Goal: Task Accomplishment & Management: Use online tool/utility

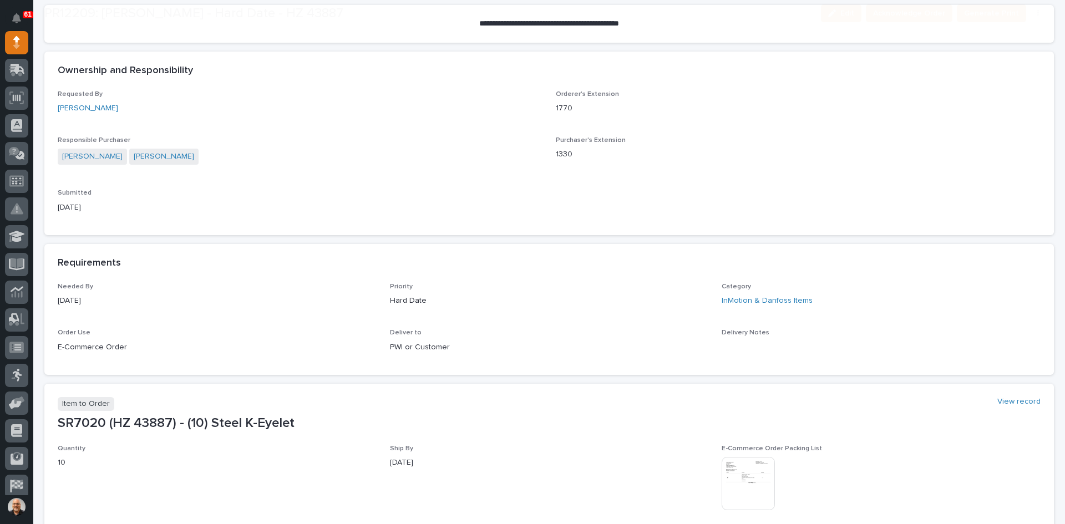
scroll to position [277, 0]
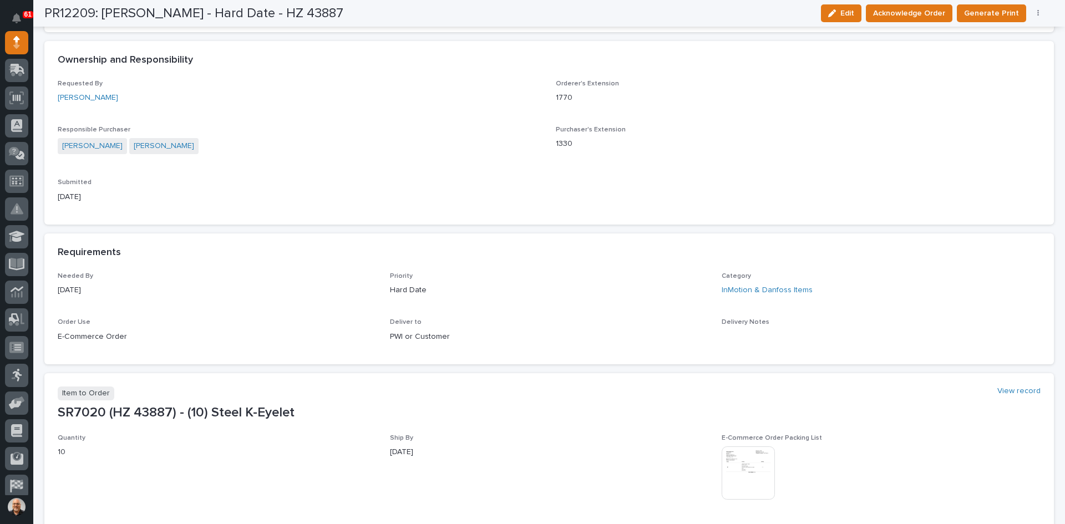
click at [749, 472] on img at bounding box center [748, 473] width 53 height 53
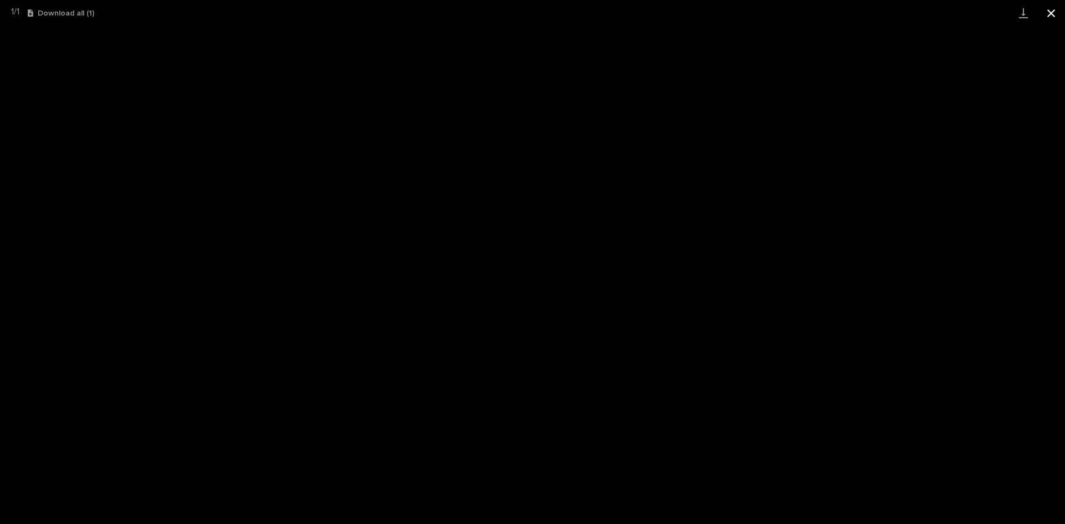
click at [1056, 11] on button "Close gallery" at bounding box center [1052, 13] width 28 height 26
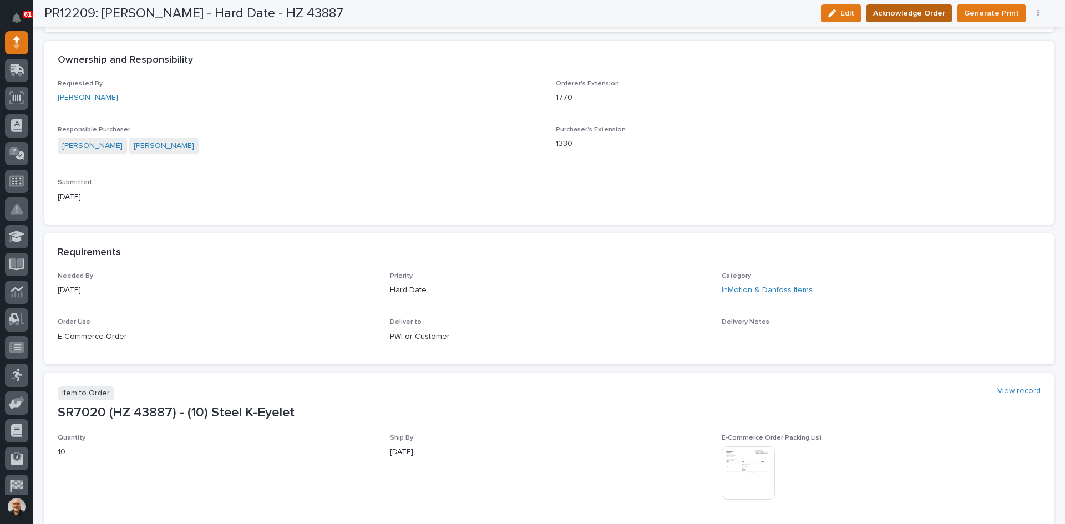
click at [913, 16] on span "Acknowledge Order" at bounding box center [909, 13] width 72 height 13
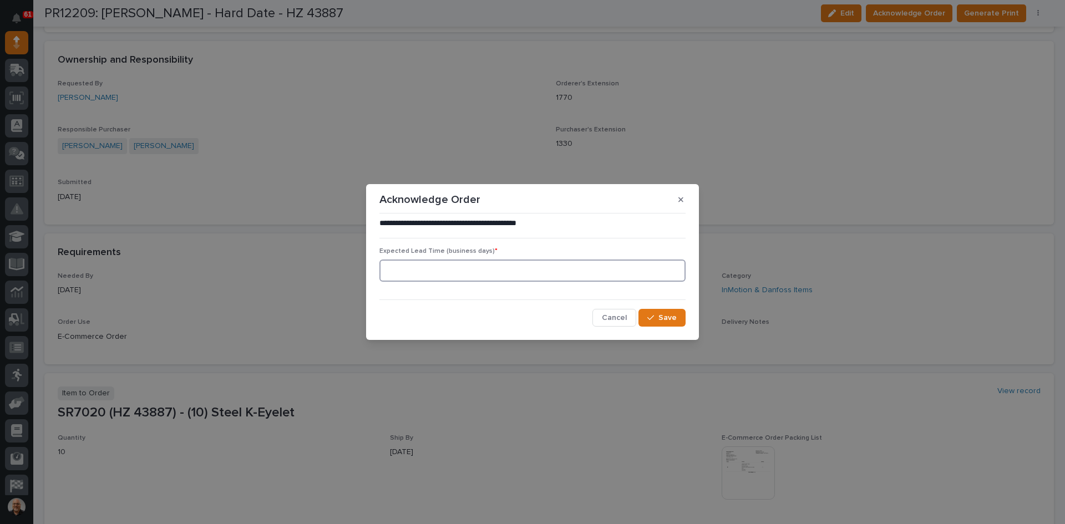
click at [481, 272] on input at bounding box center [533, 271] width 306 height 22
type input "0"
click at [678, 315] on button "Save" at bounding box center [662, 318] width 47 height 18
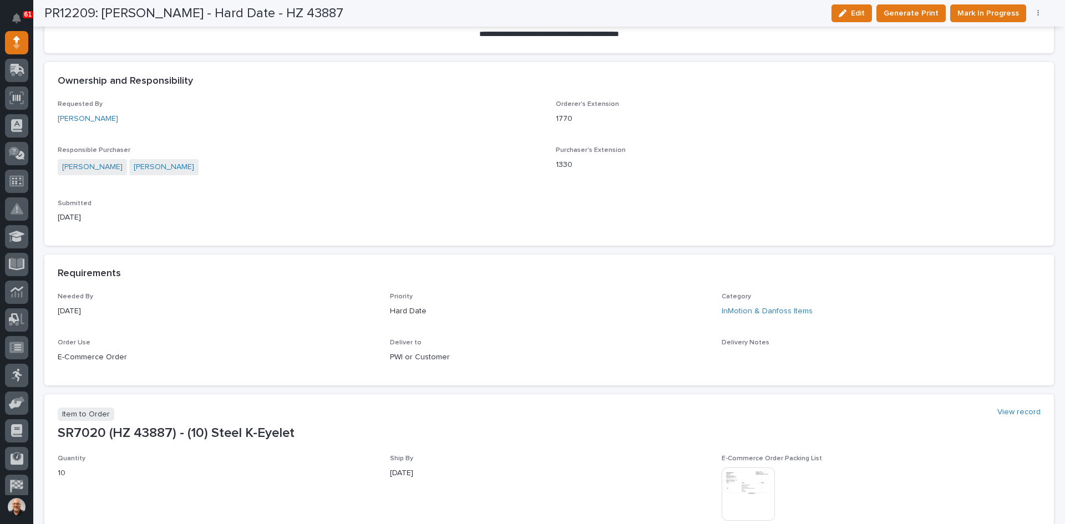
scroll to position [373, 0]
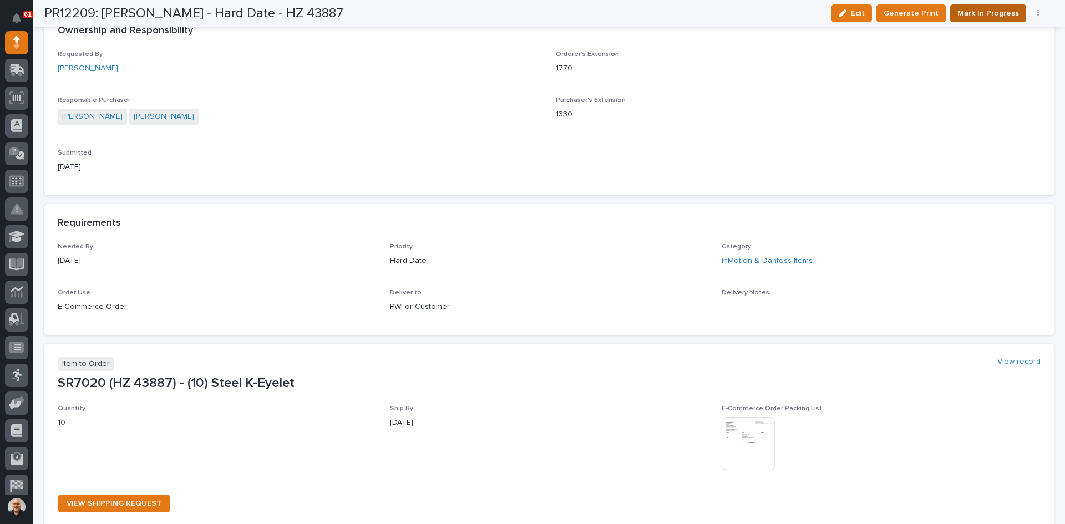
click at [993, 13] on span "Mark In Progress" at bounding box center [989, 13] width 62 height 13
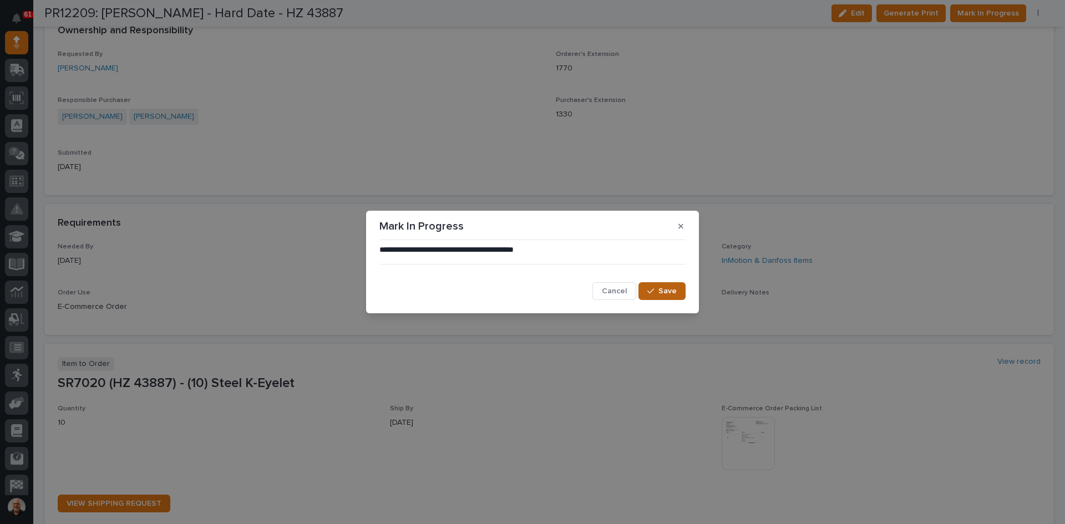
click at [661, 289] on span "Save" at bounding box center [668, 291] width 18 height 10
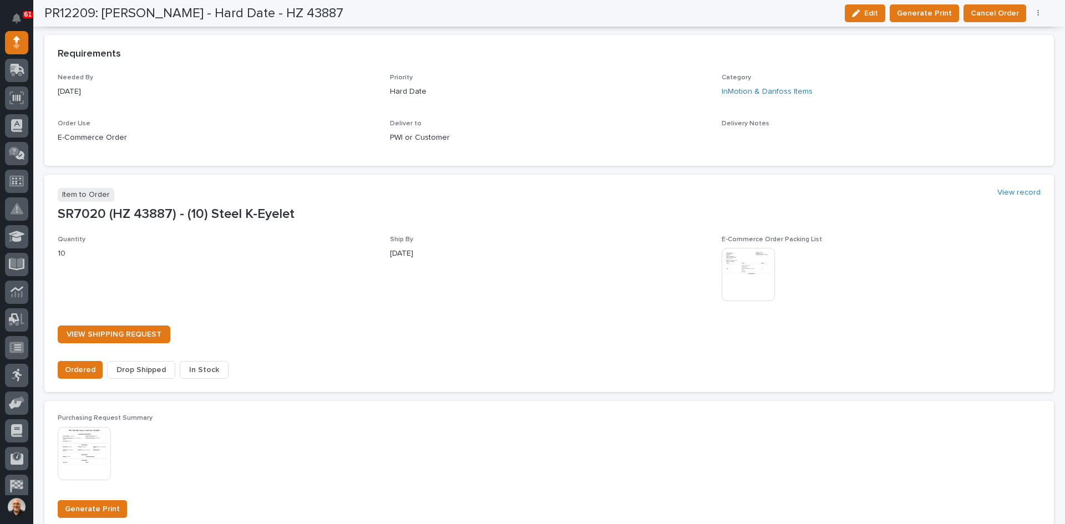
scroll to position [718, 0]
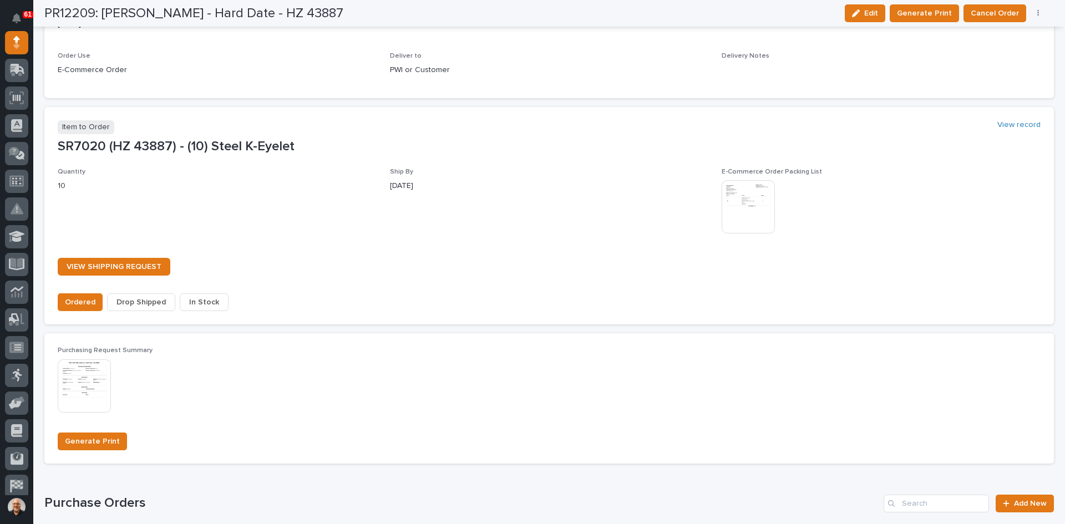
click at [205, 302] on span "In Stock" at bounding box center [204, 302] width 30 height 13
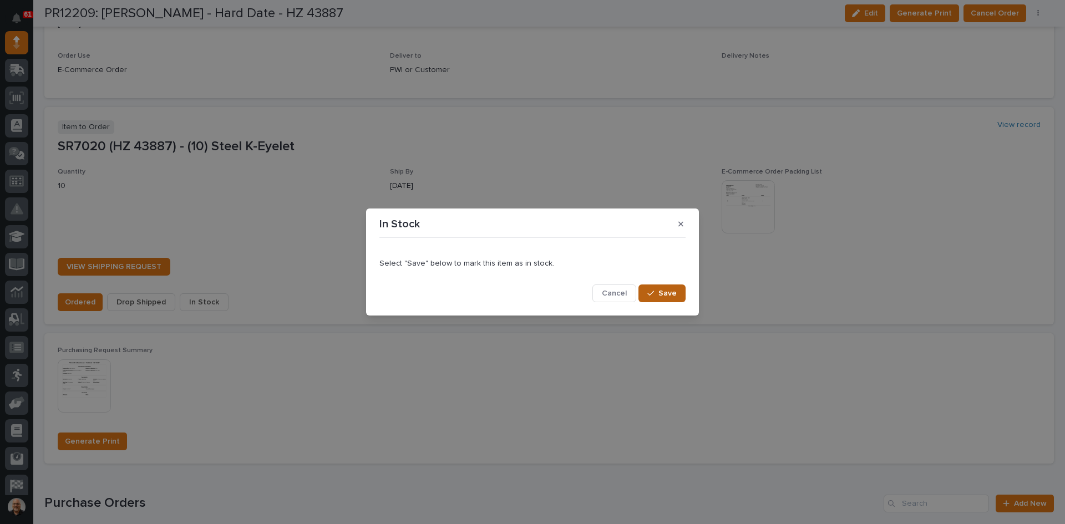
click at [662, 289] on span "Save" at bounding box center [668, 294] width 18 height 10
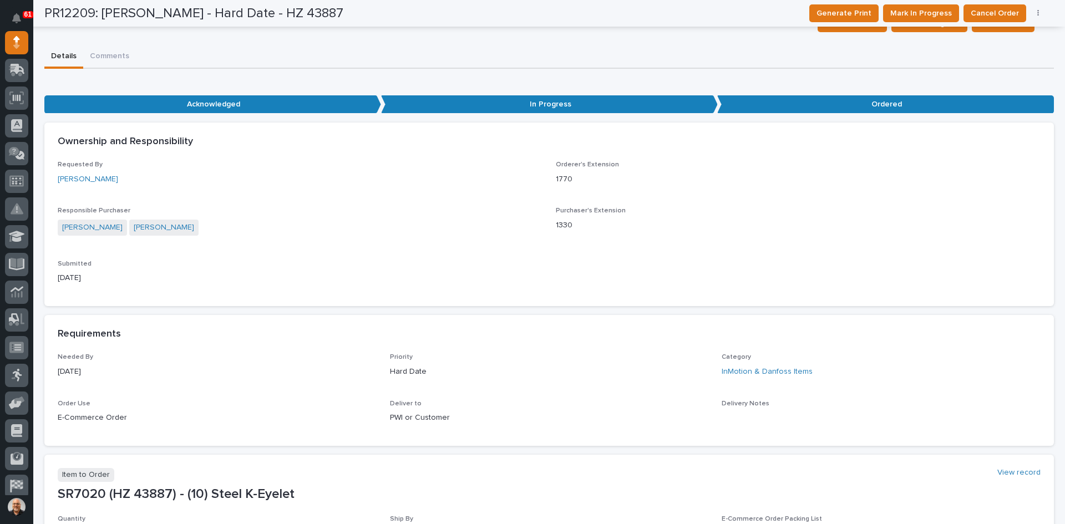
scroll to position [14, 0]
